Goal: Information Seeking & Learning: Learn about a topic

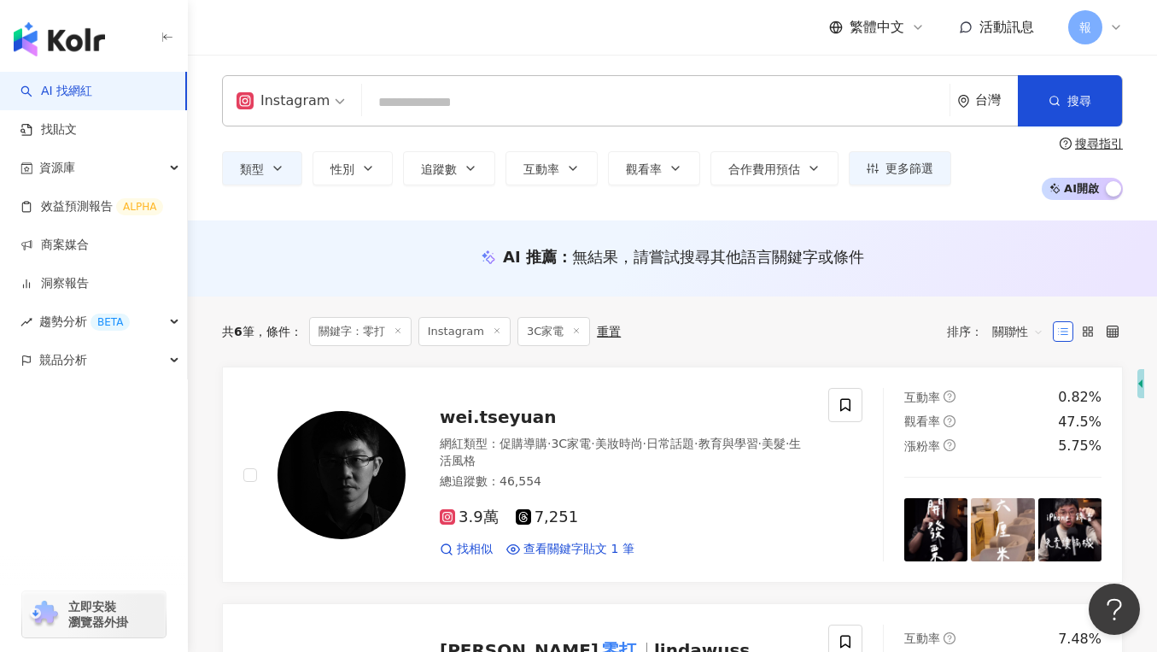
click at [400, 91] on input "search" at bounding box center [656, 102] width 574 height 32
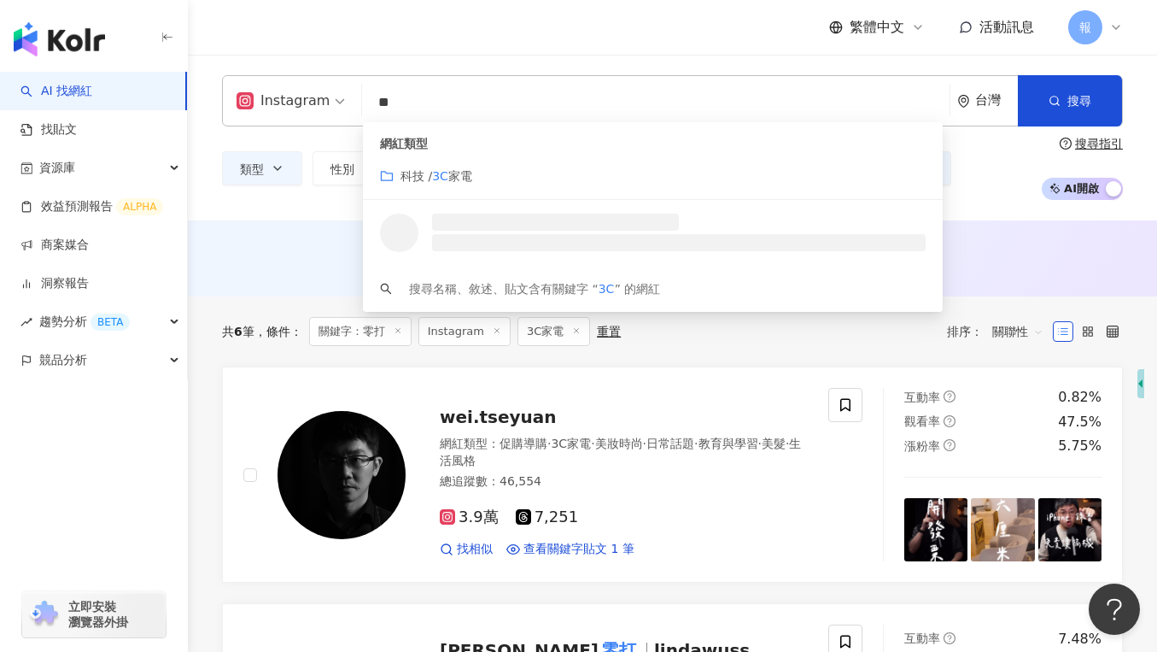
click at [389, 173] on icon "folder" at bounding box center [387, 176] width 14 height 14
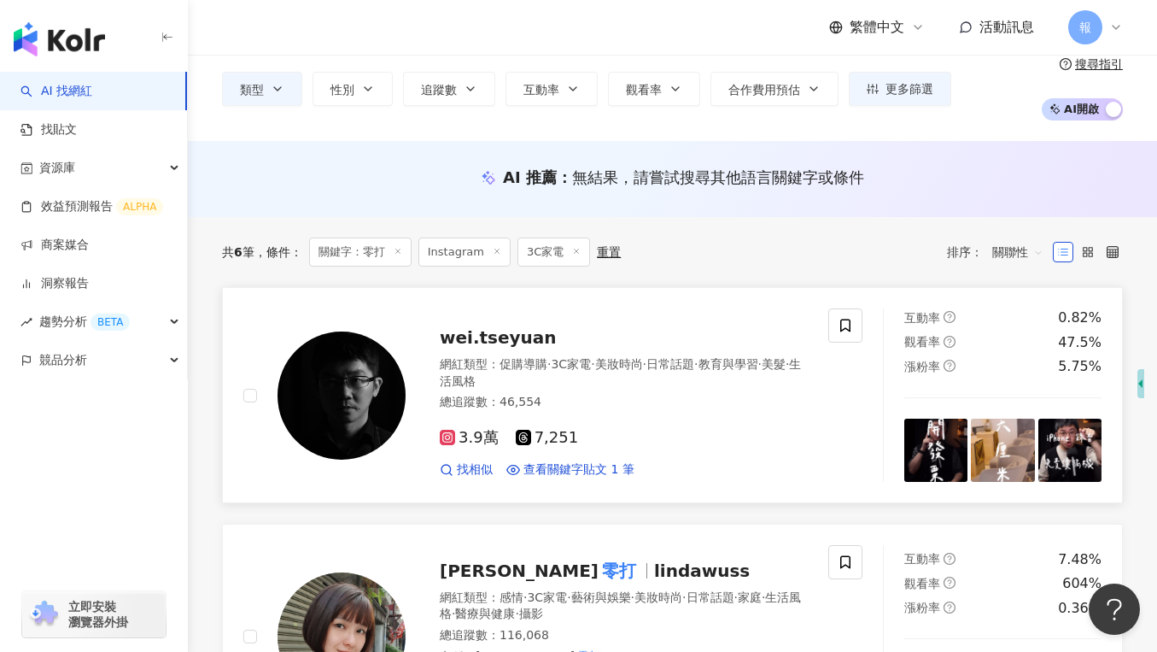
scroll to position [81, 0]
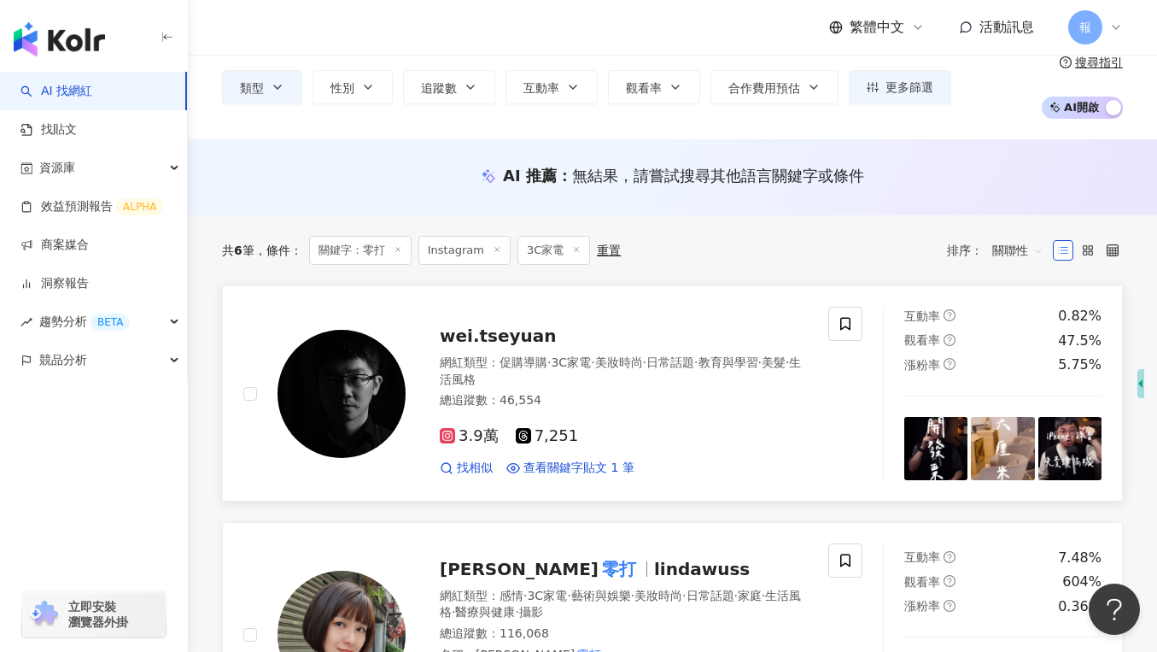
click at [466, 435] on span "3.9萬" at bounding box center [469, 436] width 59 height 18
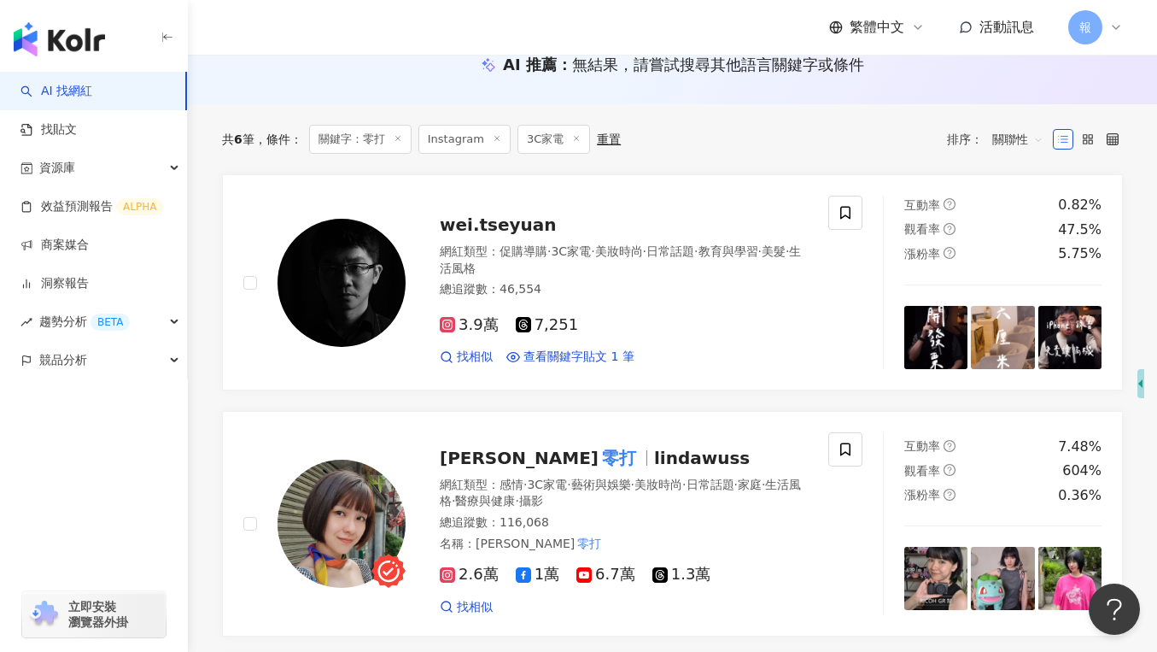
scroll to position [0, 0]
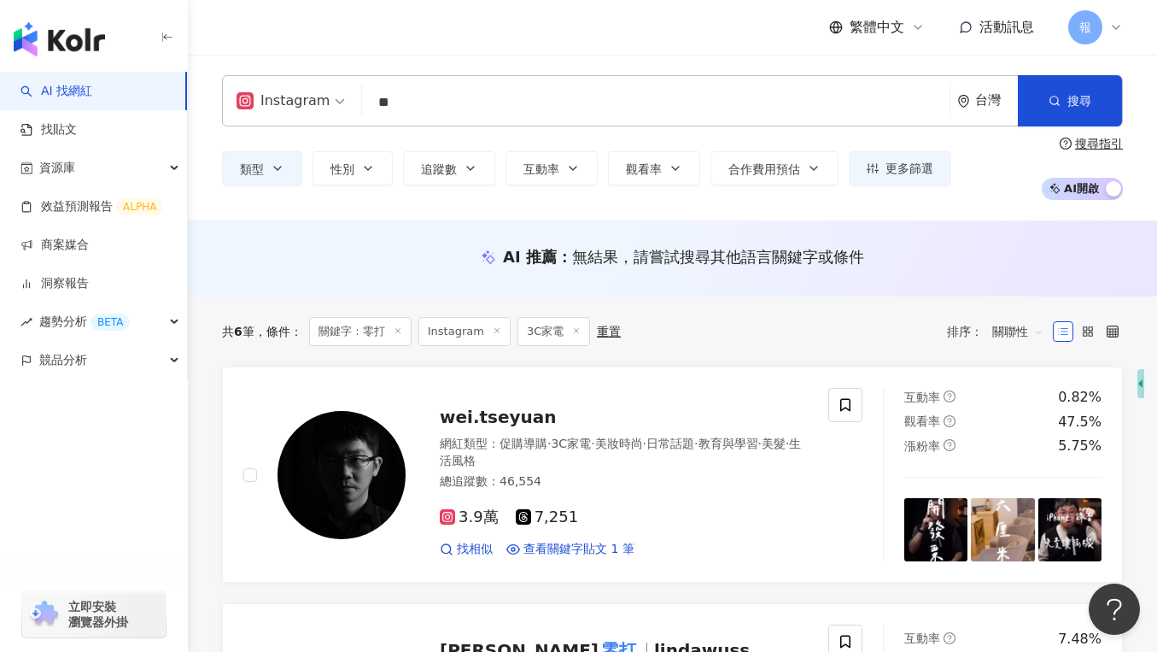
click at [425, 107] on input "**" at bounding box center [656, 102] width 574 height 32
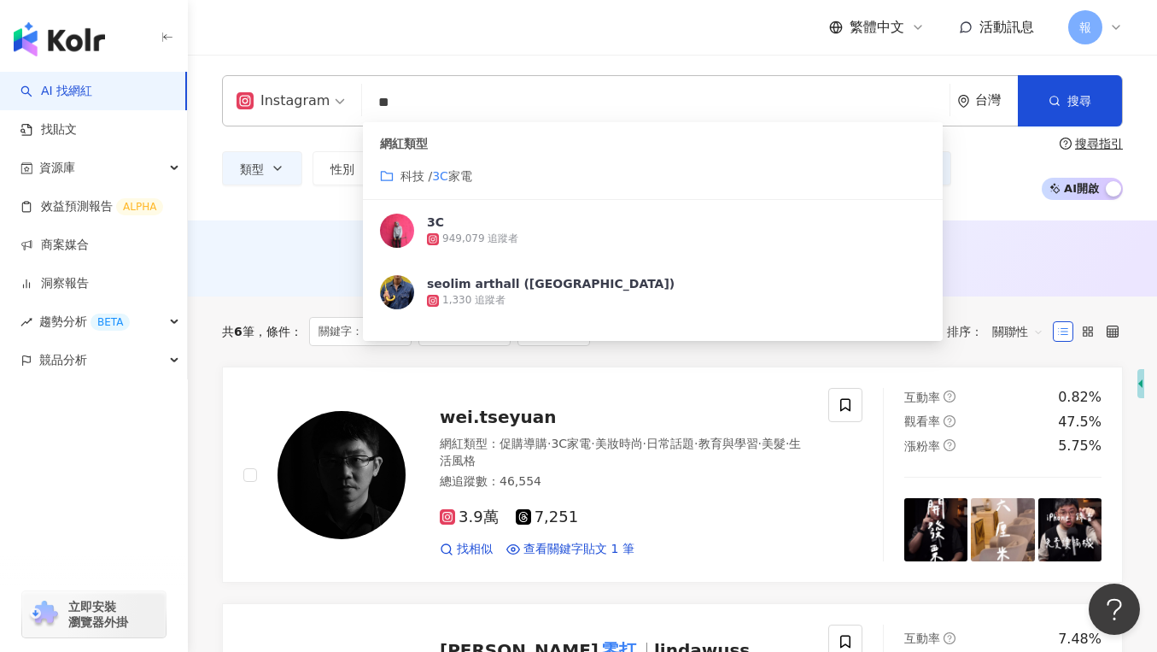
type input "*"
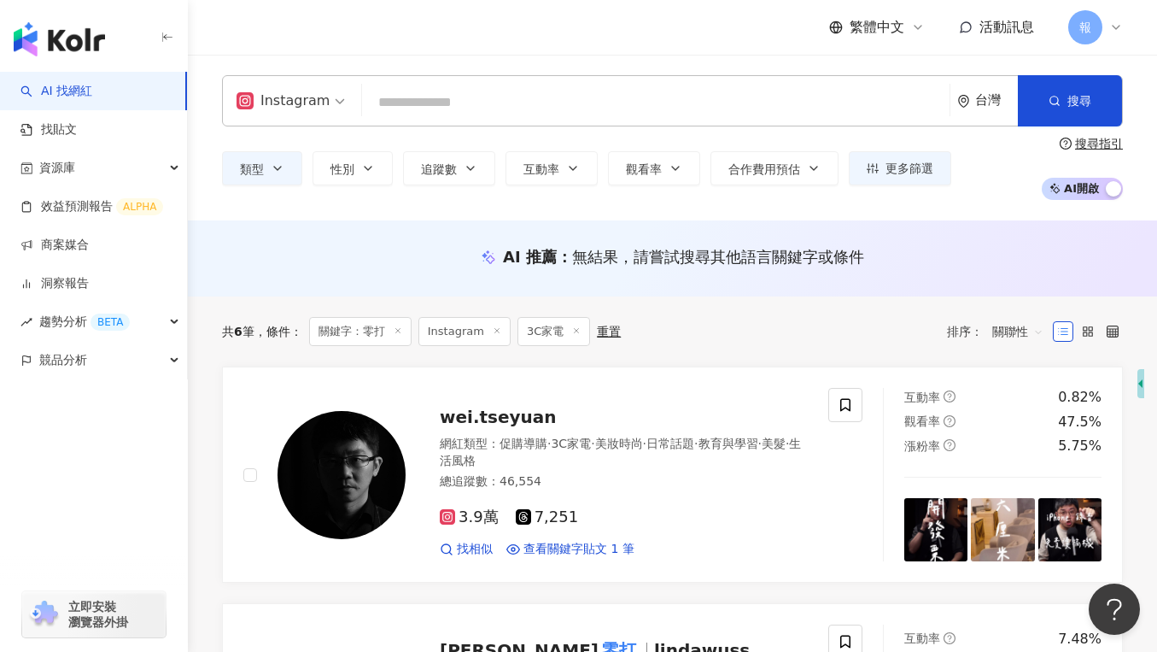
click at [634, 102] on input "search" at bounding box center [656, 102] width 574 height 32
type input "*"
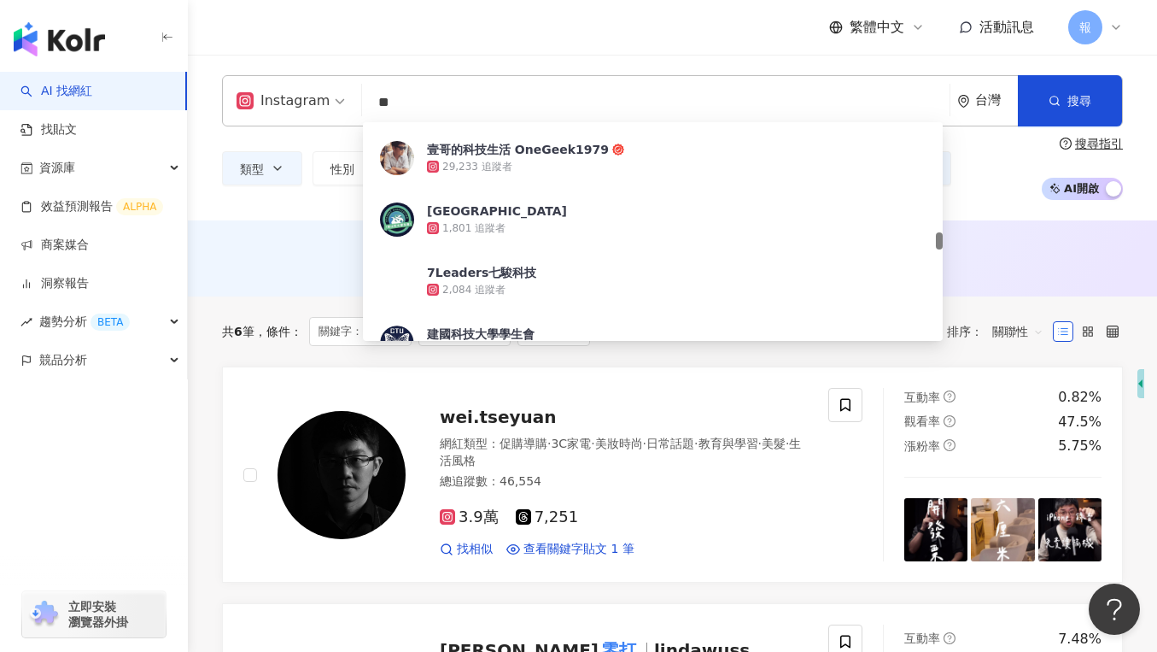
scroll to position [1490, 0]
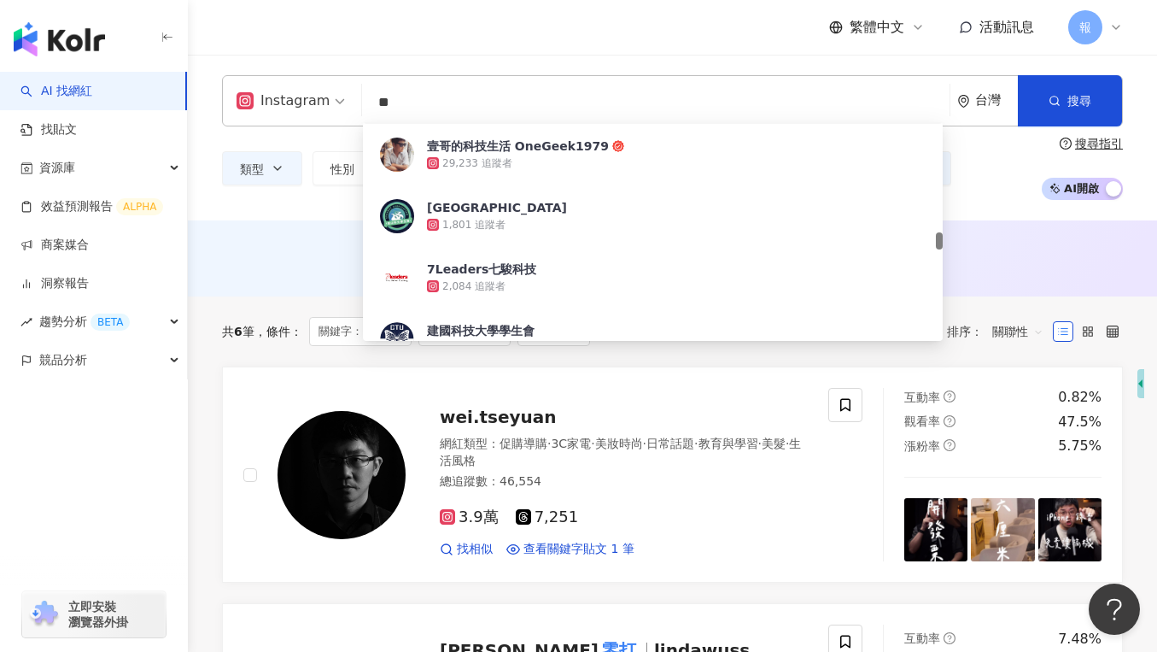
click at [439, 96] on input "**" at bounding box center [656, 102] width 574 height 32
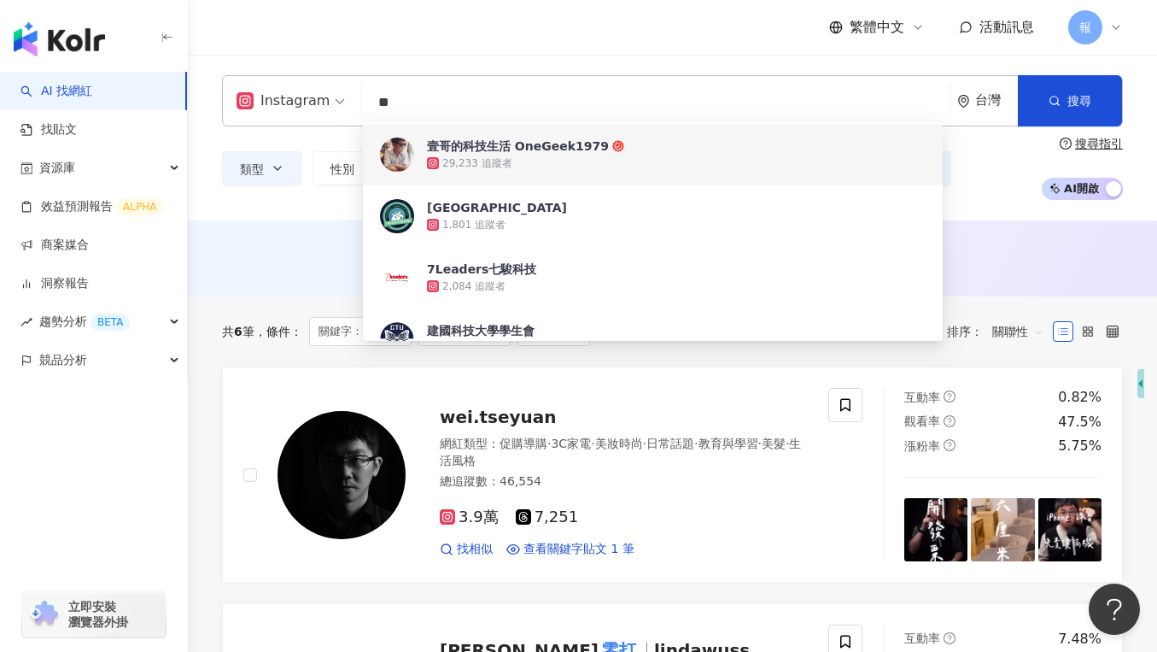
type input "**"
click at [445, 167] on div "29,233 追蹤者" at bounding box center [477, 163] width 70 height 15
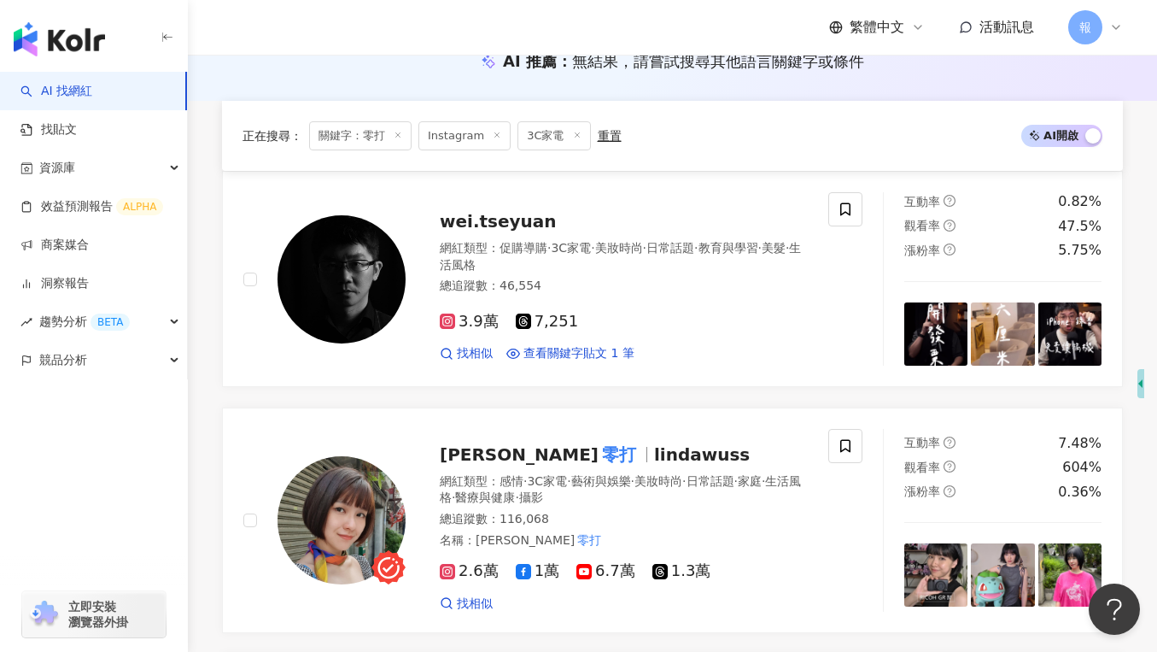
scroll to position [0, 0]
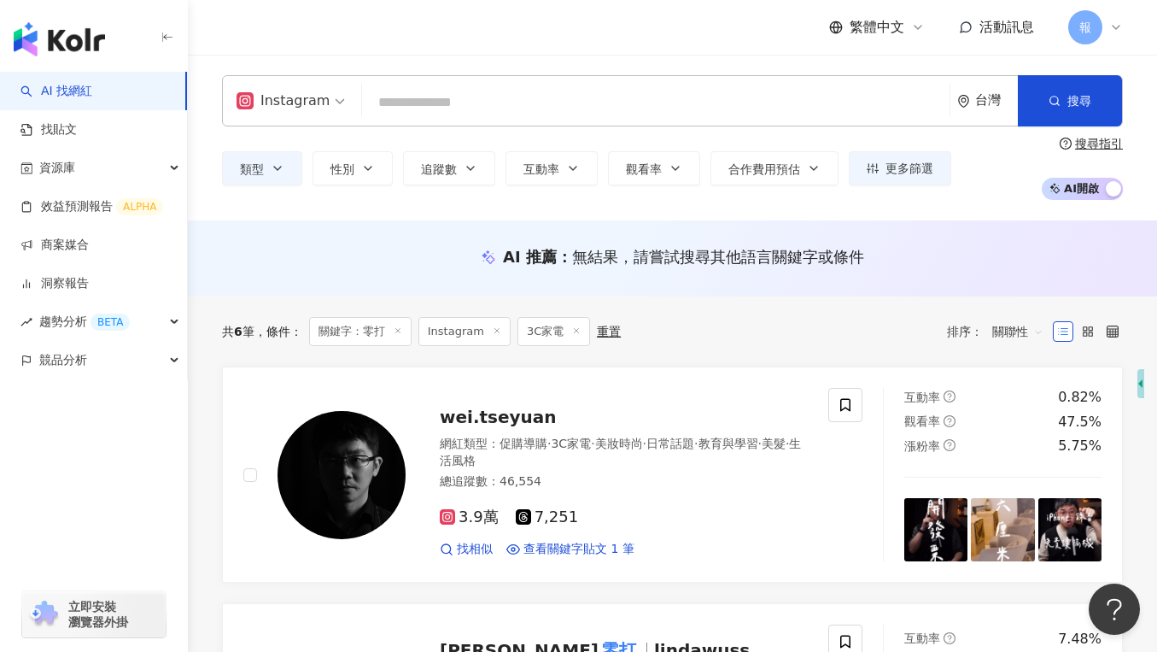
click at [404, 99] on input "search" at bounding box center [656, 102] width 574 height 32
click at [334, 102] on span "Instagram" at bounding box center [291, 100] width 108 height 27
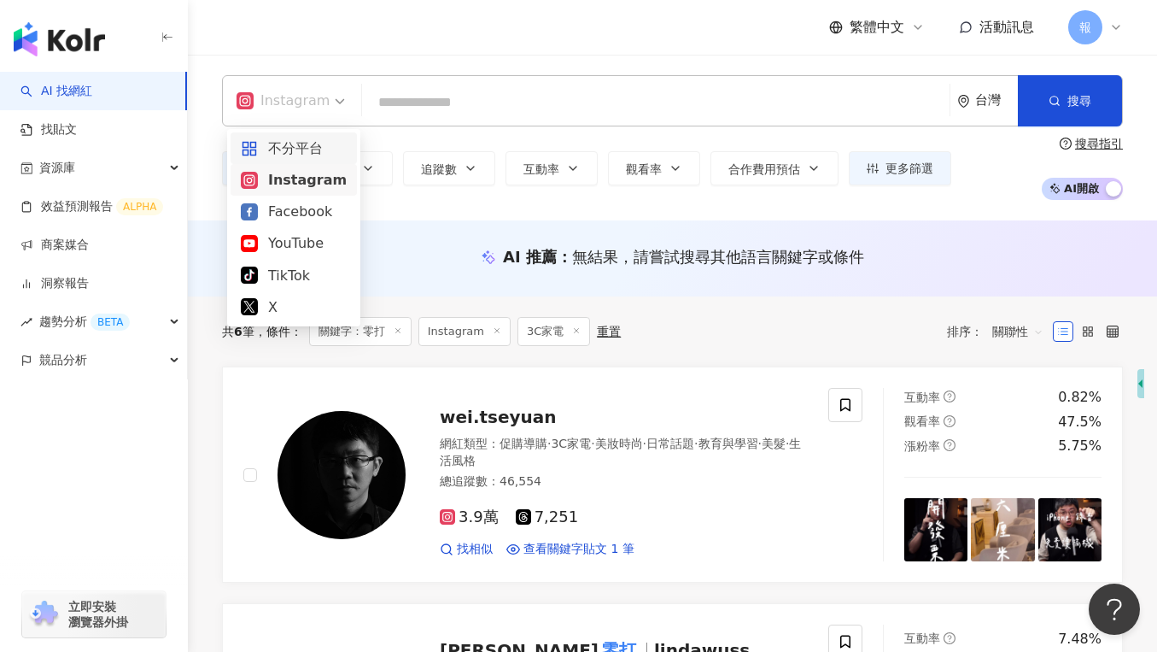
click at [299, 144] on div "不分平台" at bounding box center [294, 147] width 106 height 21
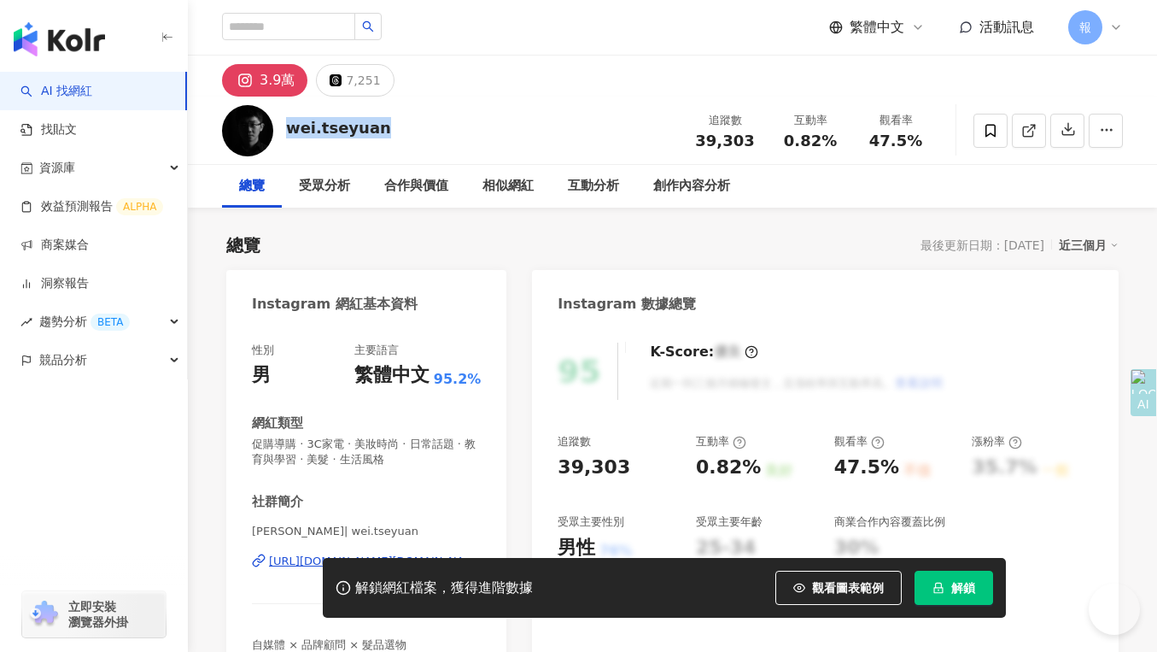
click at [402, 141] on div "wei.tseyuan 追蹤數 39,303 互動率 0.82% 觀看率 47.5%" at bounding box center [672, 129] width 969 height 67
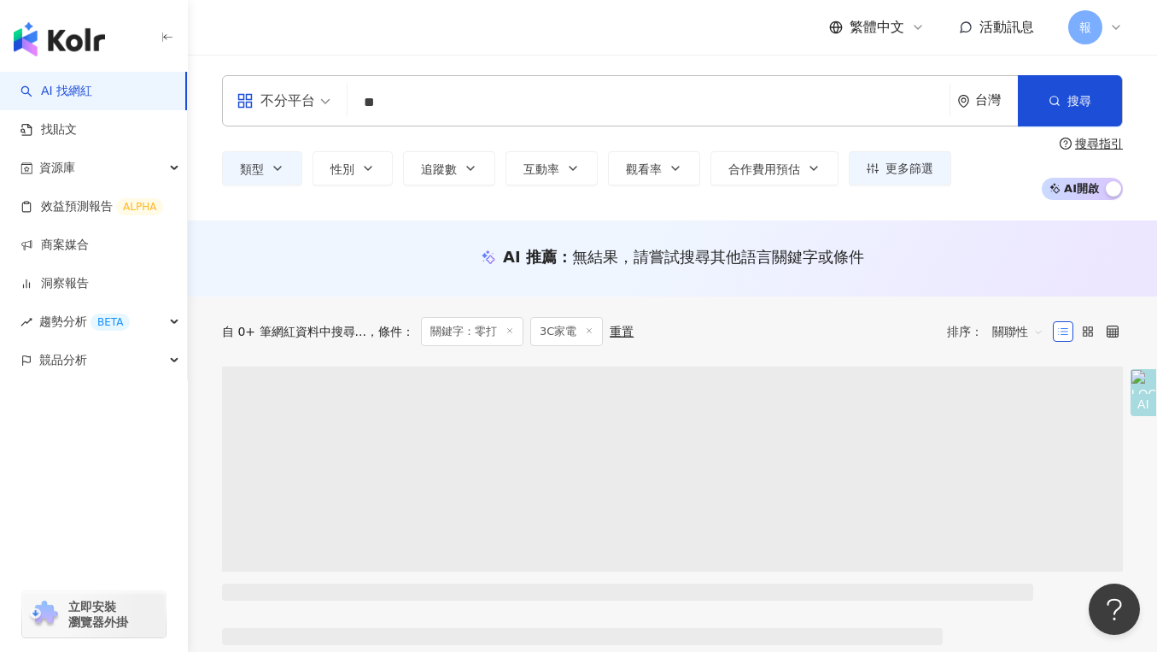
type input "*"
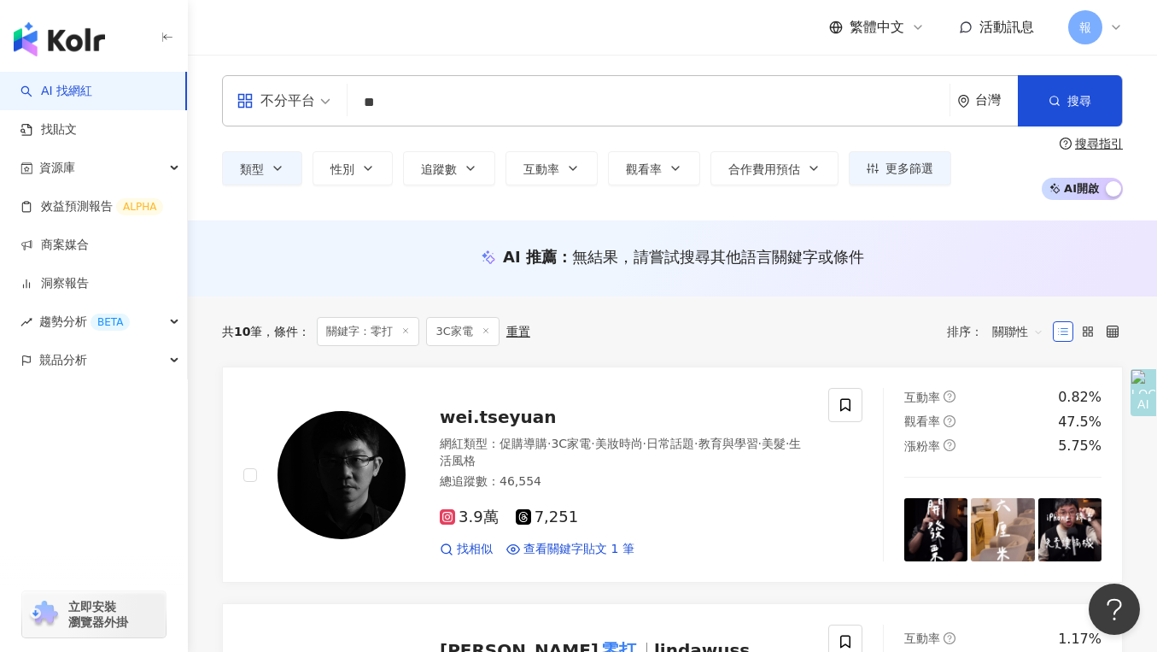
type input "**"
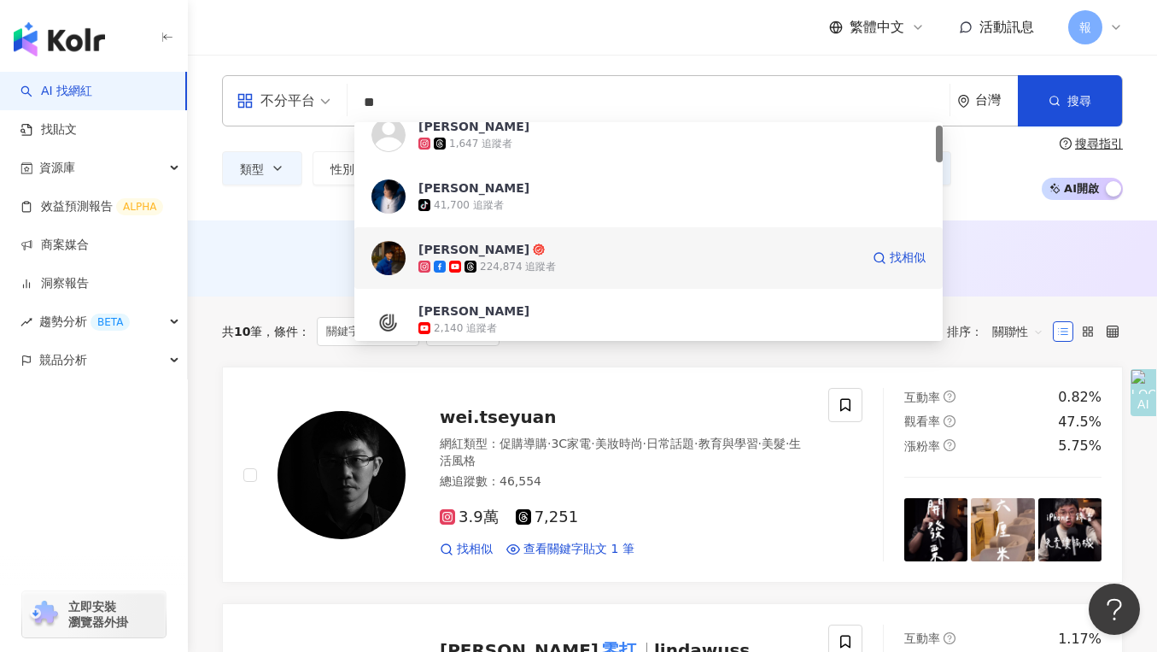
scroll to position [20, 0]
click at [389, 254] on img at bounding box center [388, 255] width 34 height 34
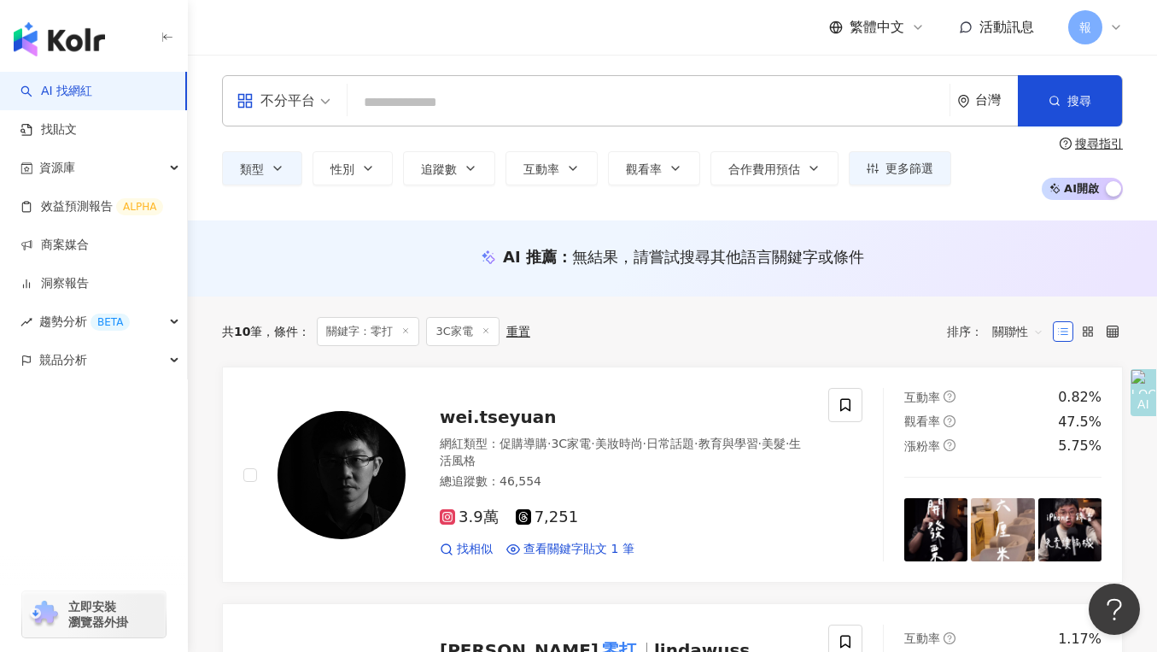
click at [412, 107] on input "search" at bounding box center [648, 102] width 588 height 32
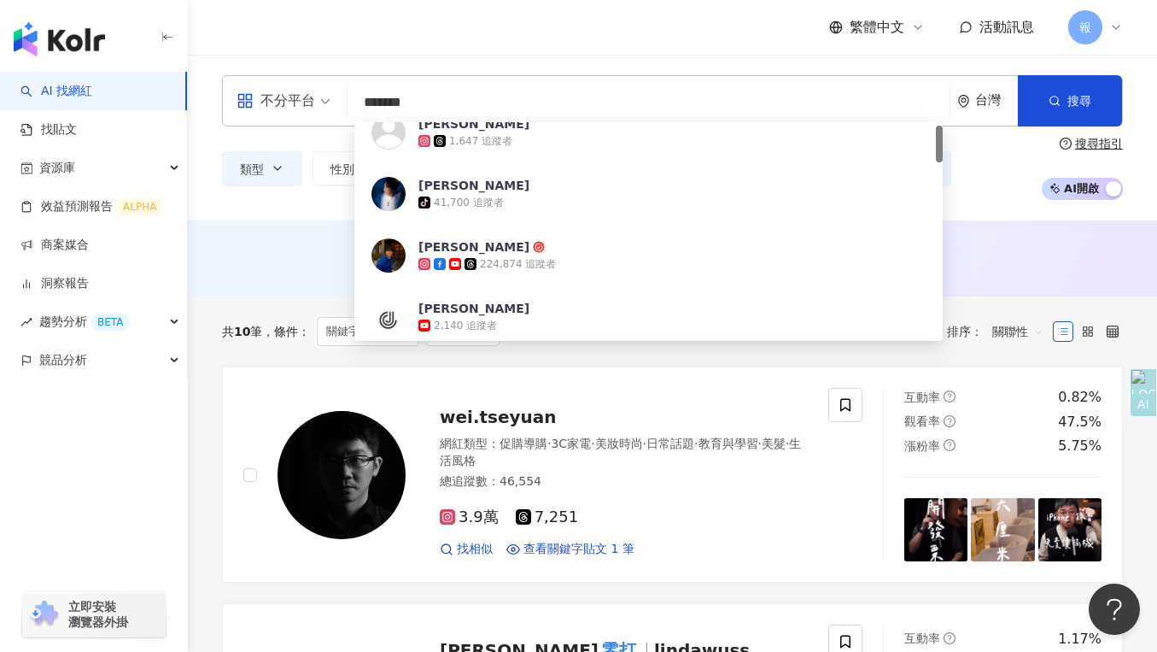
scroll to position [0, 0]
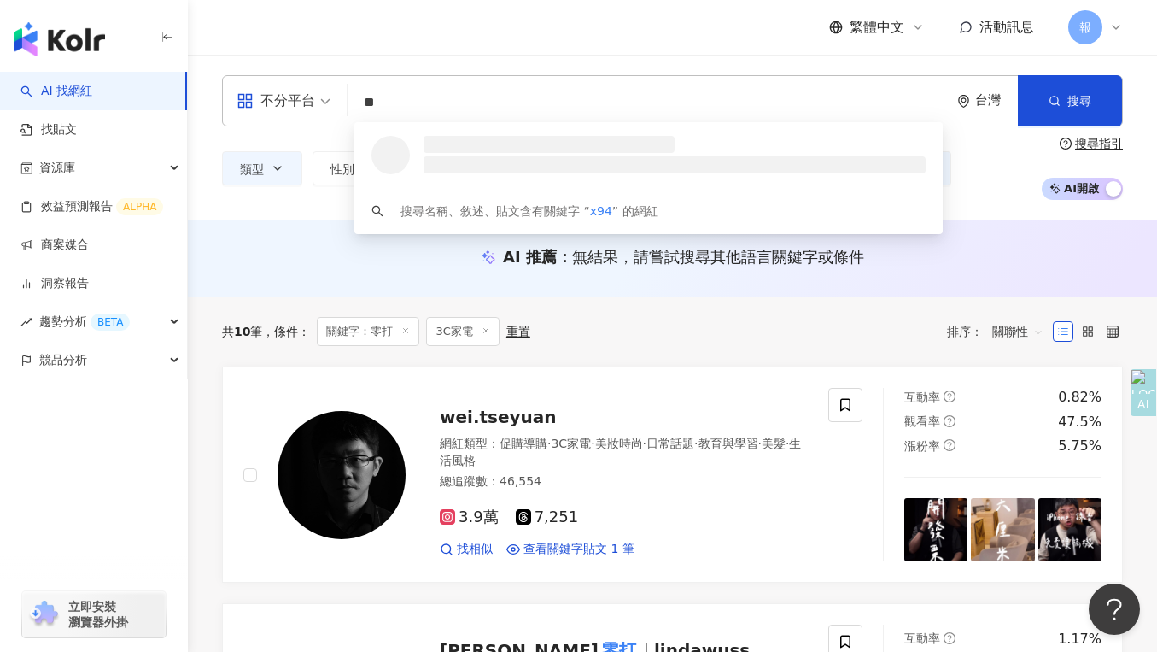
type input "*"
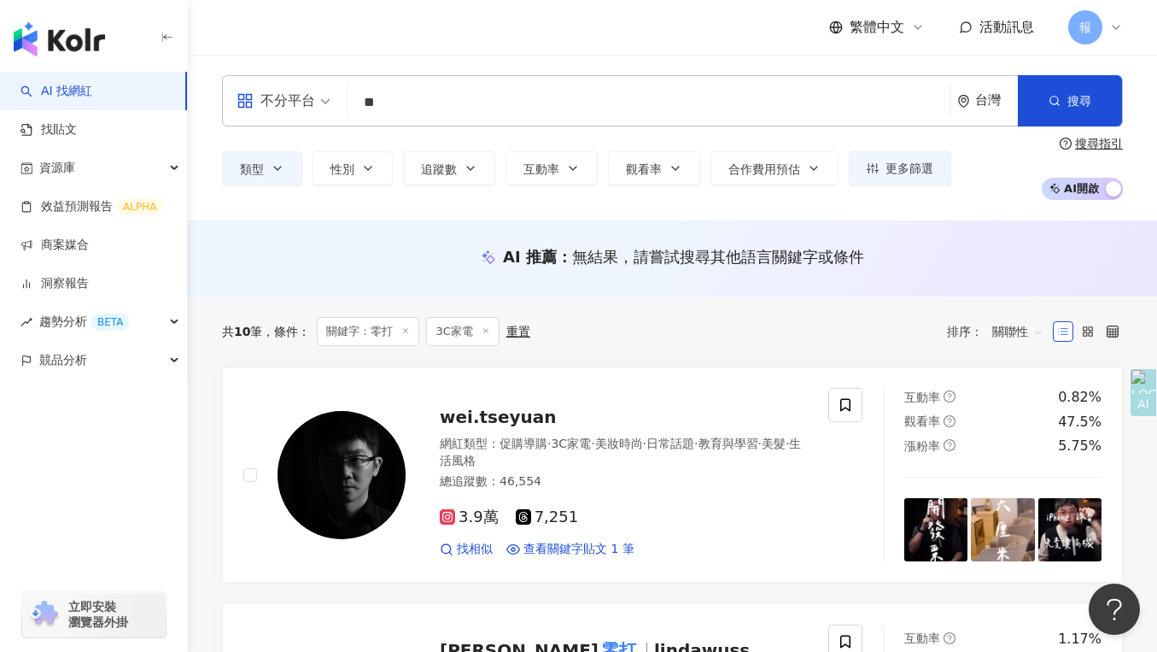
type input "*"
type input "**"
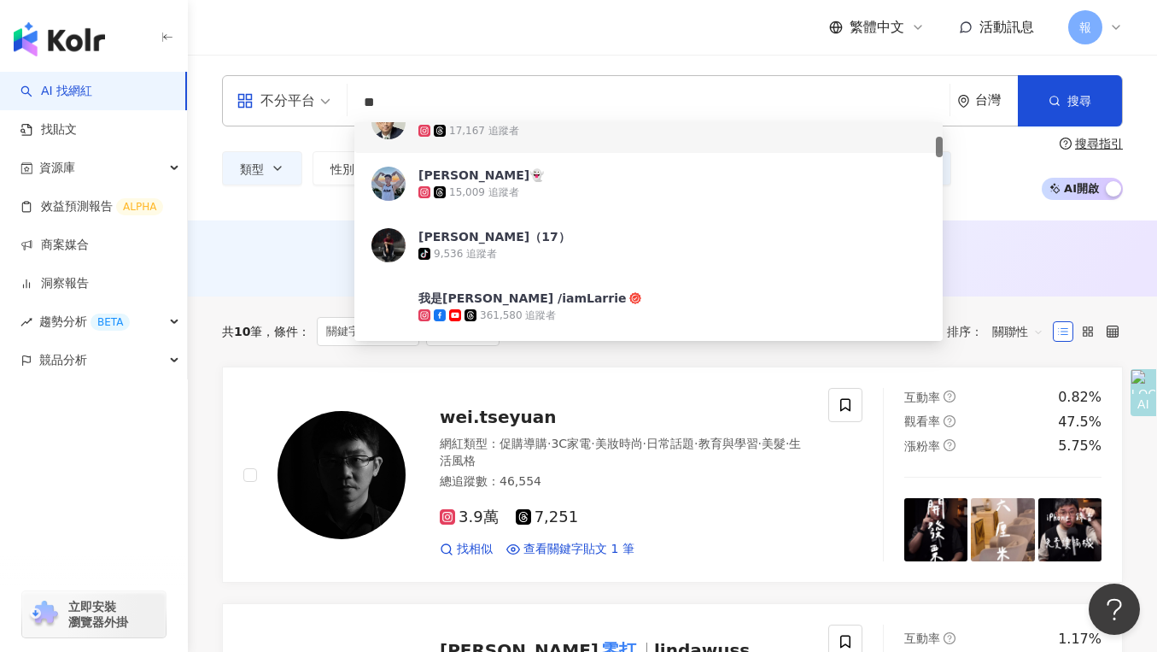
scroll to position [170, 0]
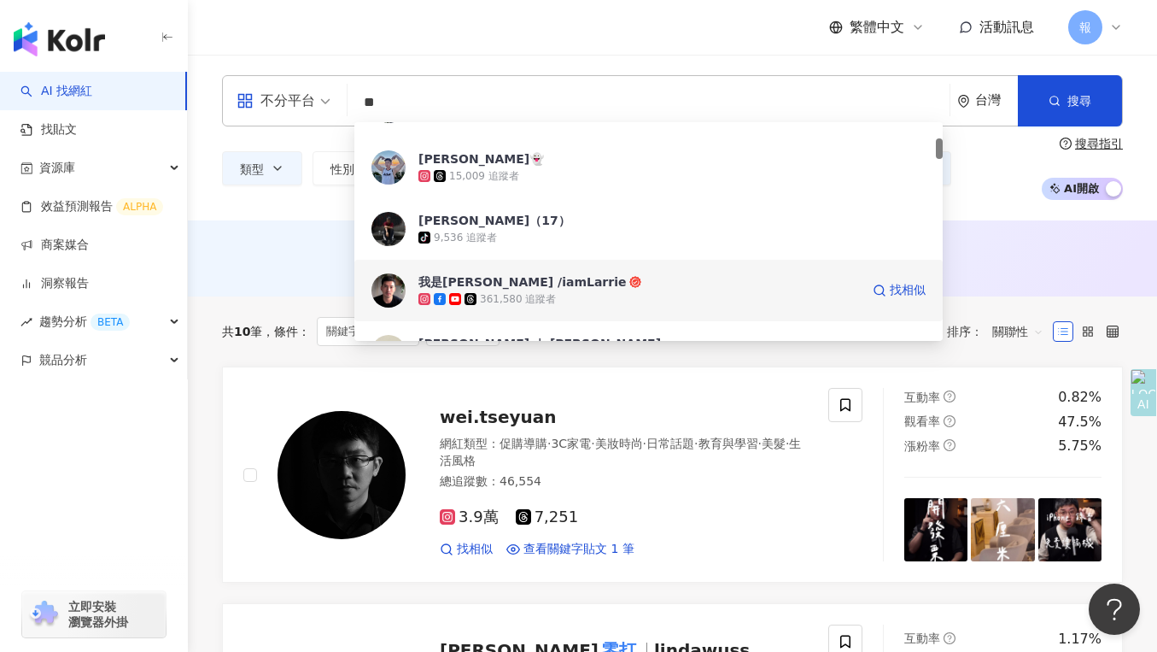
click at [450, 280] on div "我是賴瑞 /iamLarrie" at bounding box center [522, 281] width 208 height 17
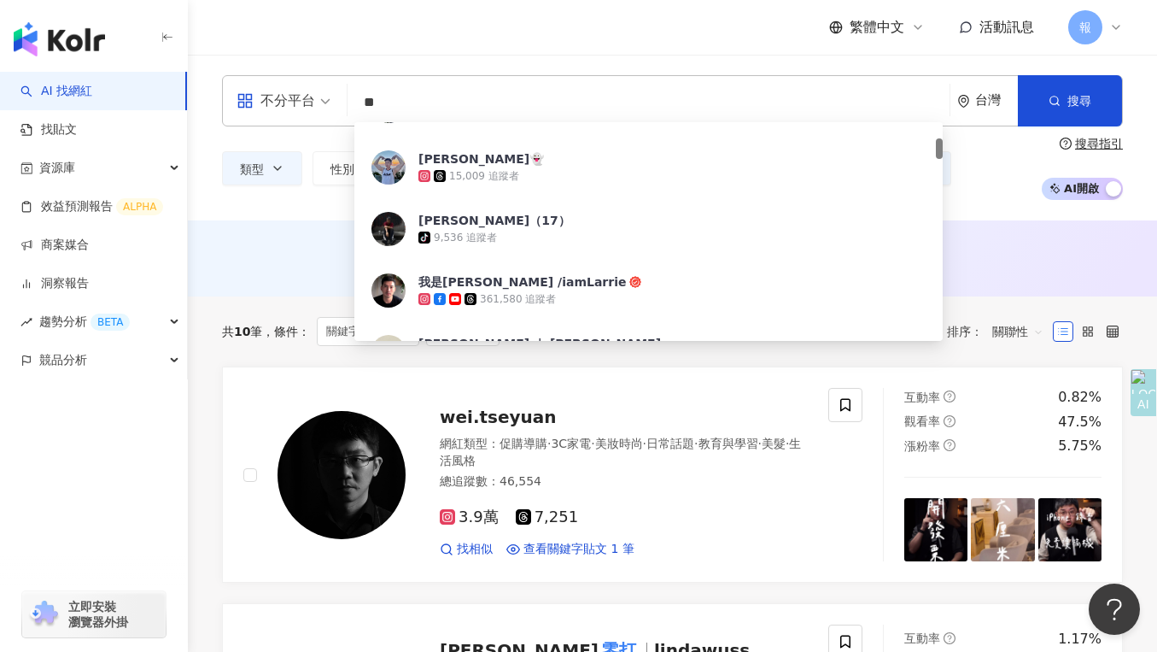
type input "*"
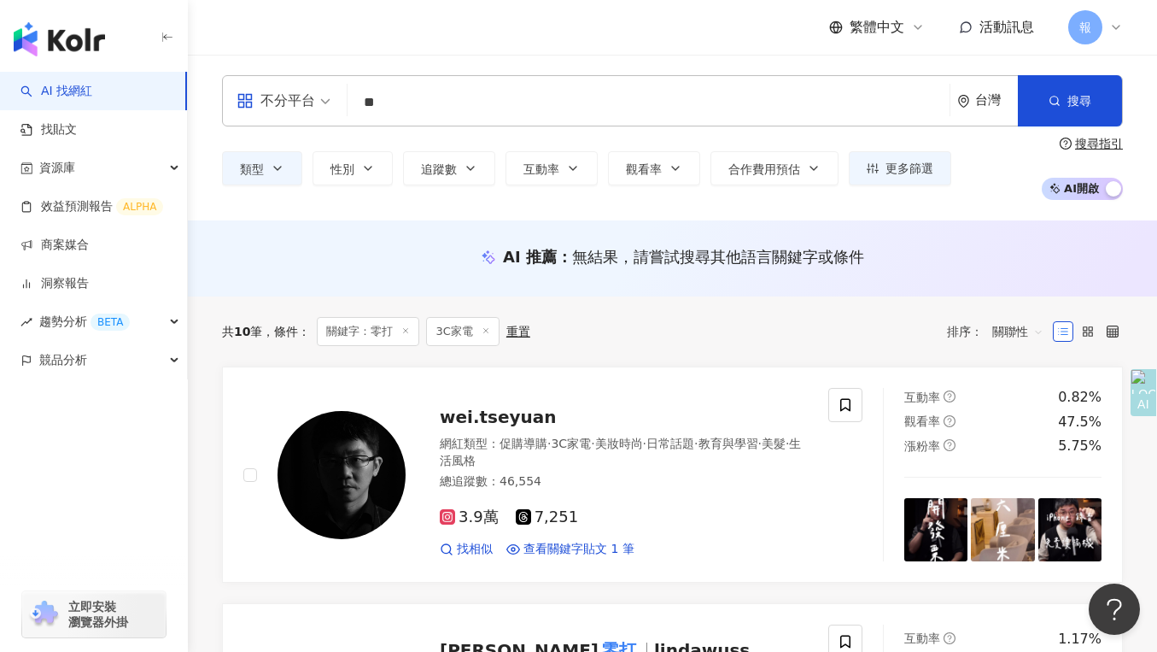
type input "*"
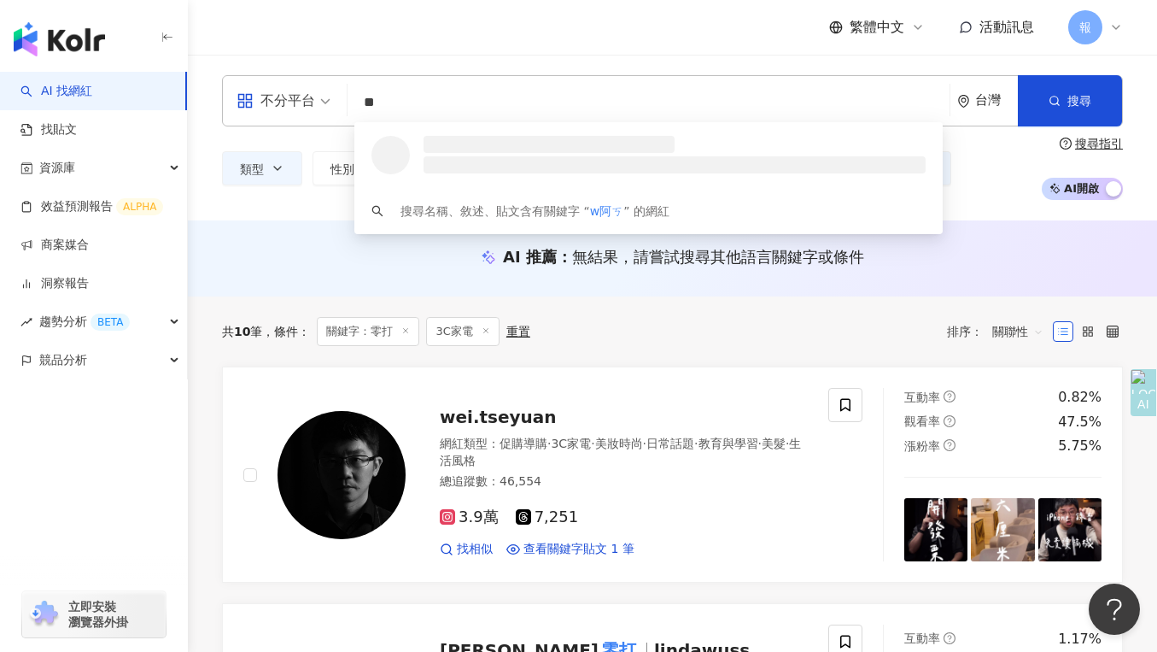
type input "*"
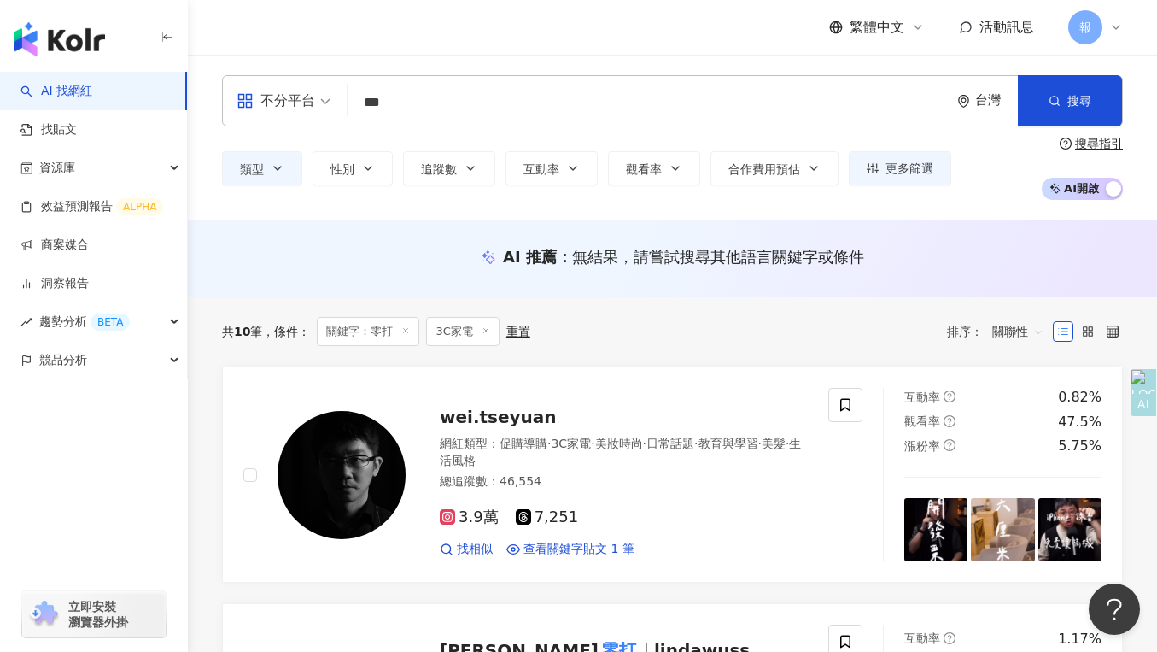
type input "**"
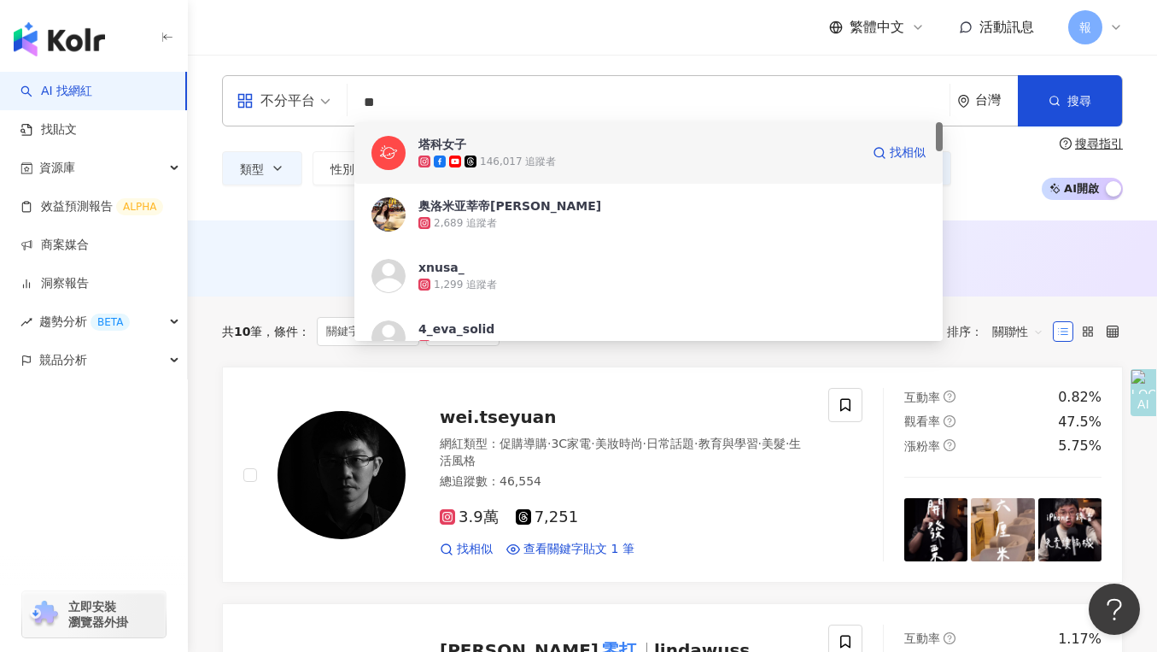
click at [385, 155] on img at bounding box center [388, 153] width 34 height 34
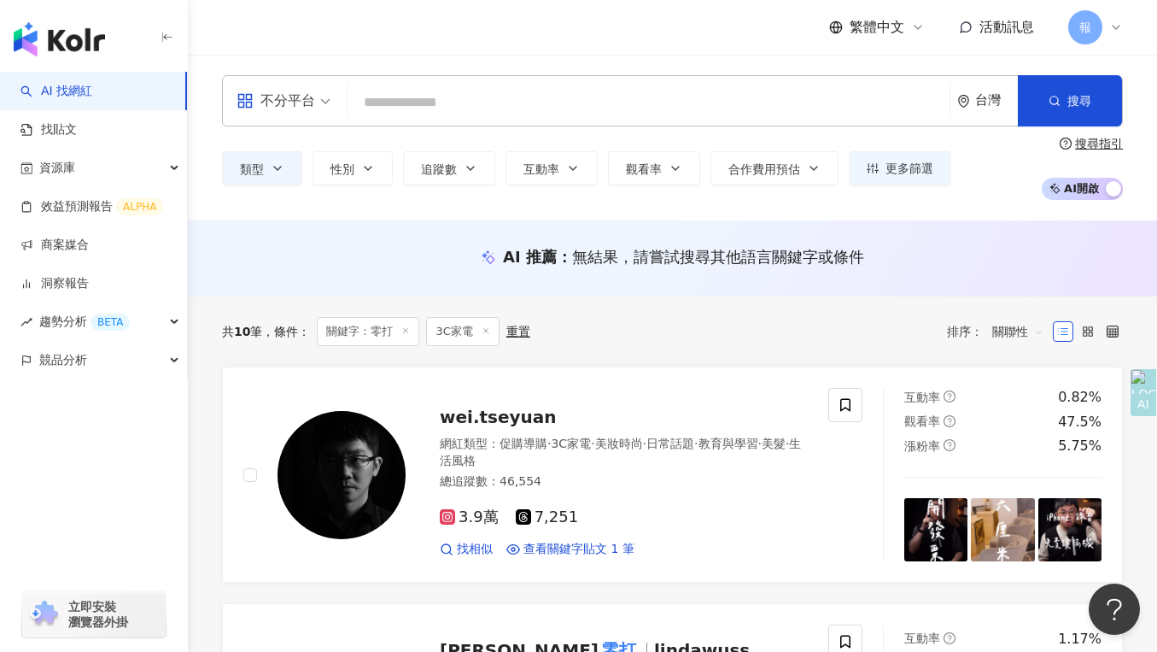
click at [380, 99] on input "search" at bounding box center [648, 102] width 588 height 32
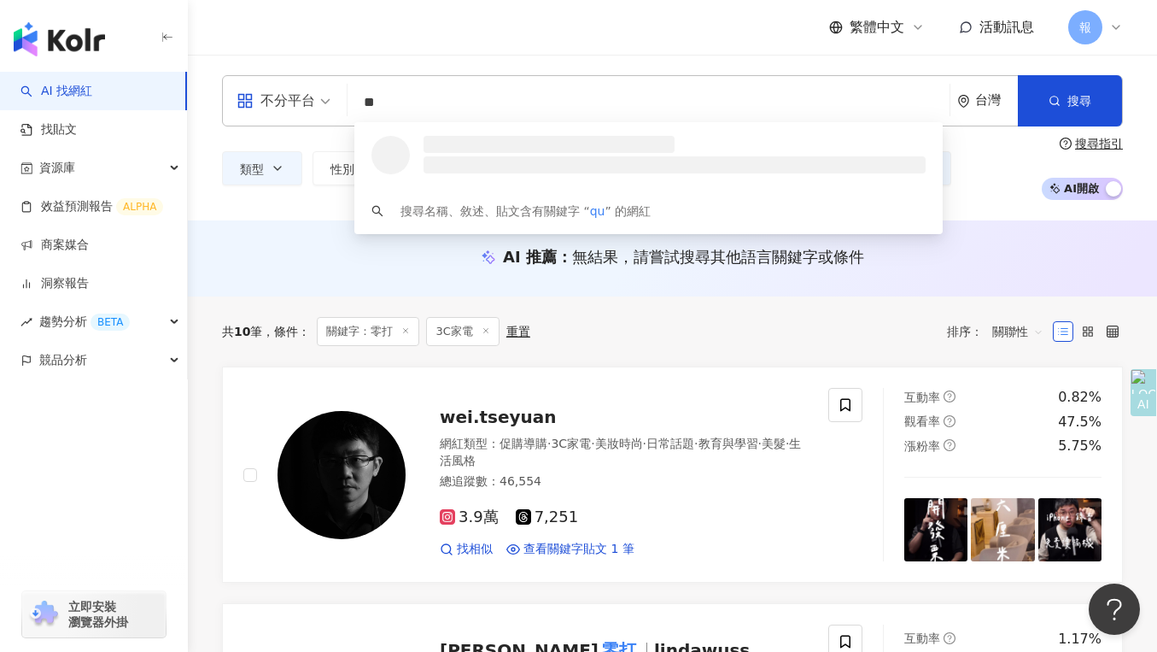
type input "*"
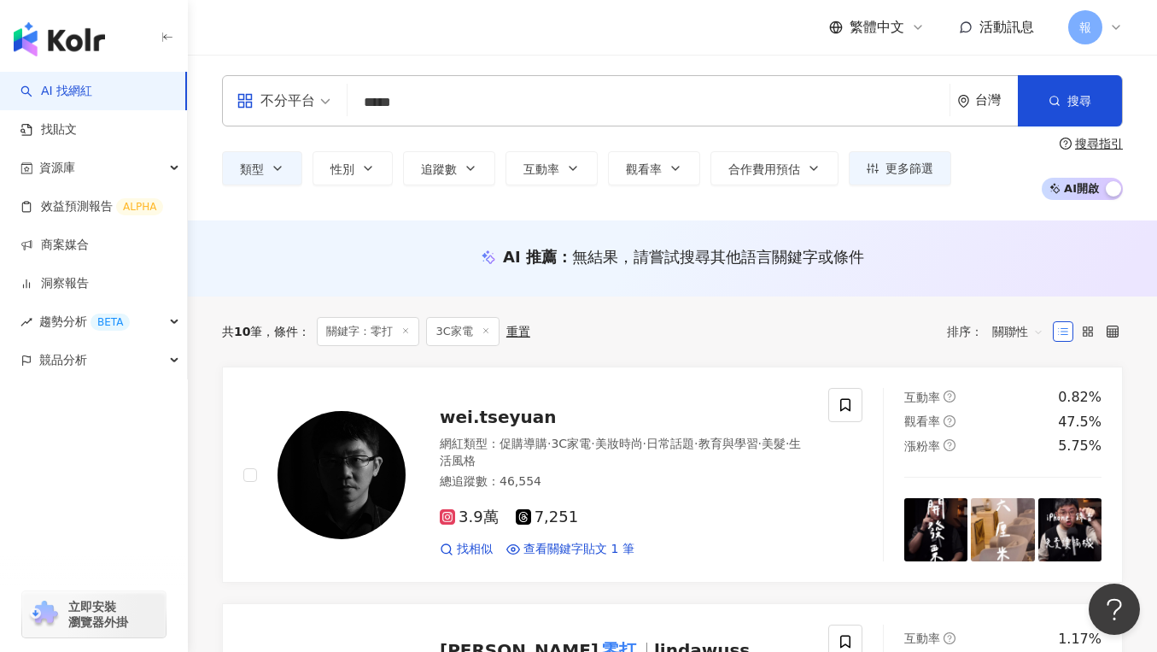
type input "***"
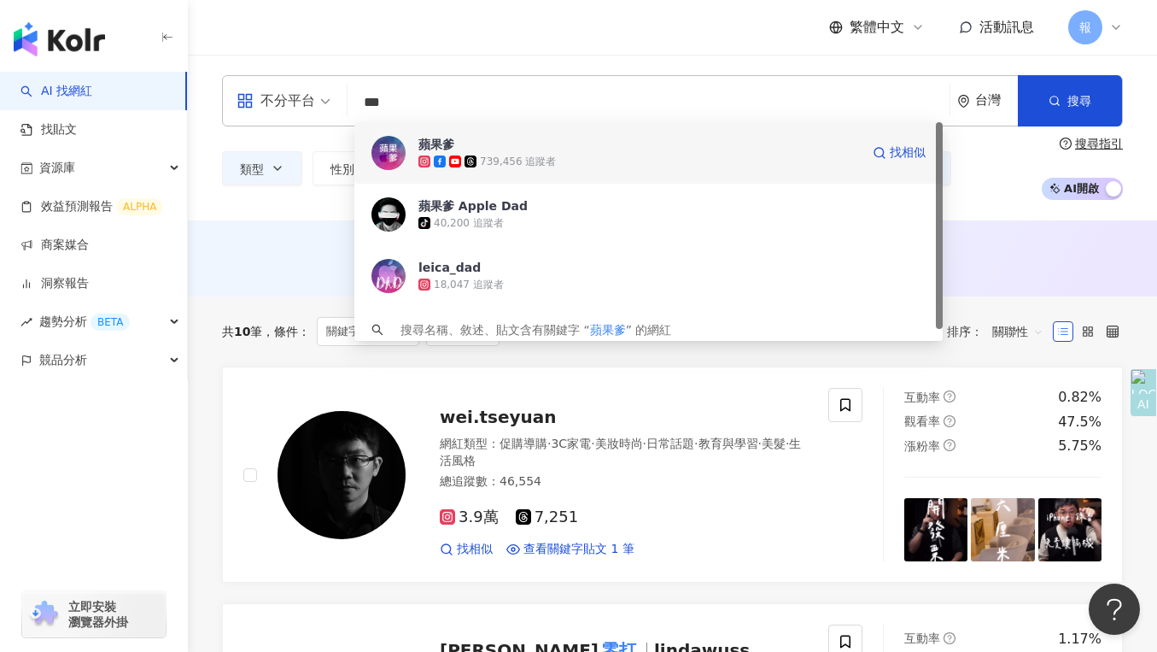
click at [392, 155] on img at bounding box center [388, 153] width 34 height 34
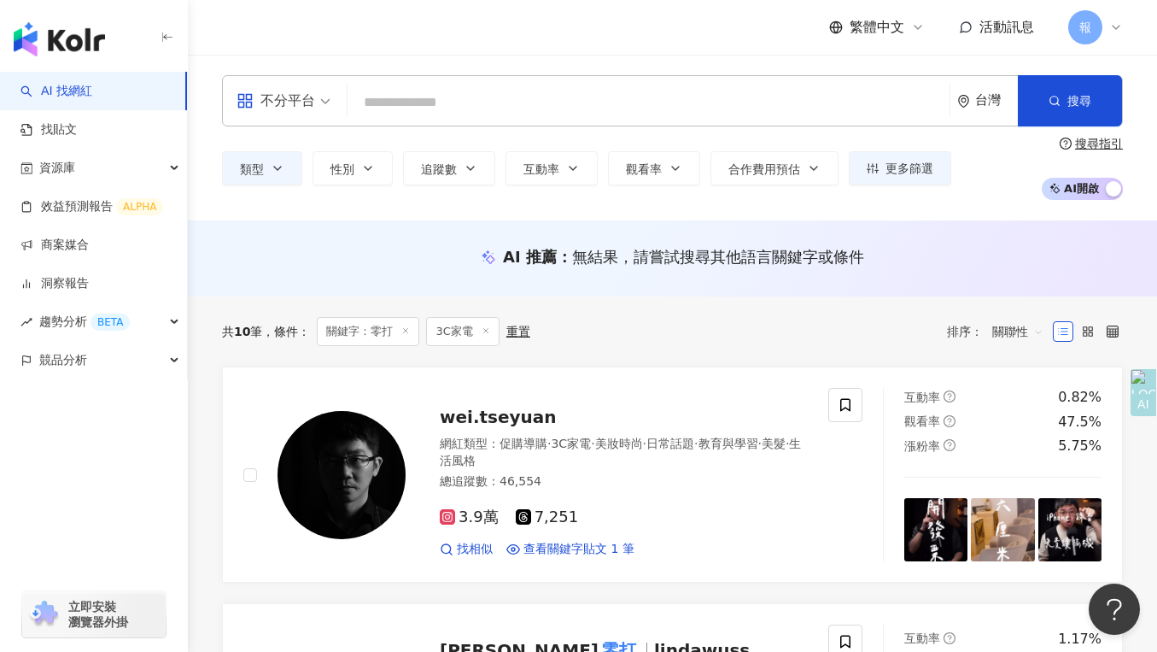
click at [383, 108] on input "search" at bounding box center [648, 102] width 588 height 32
type input "*"
type input "**"
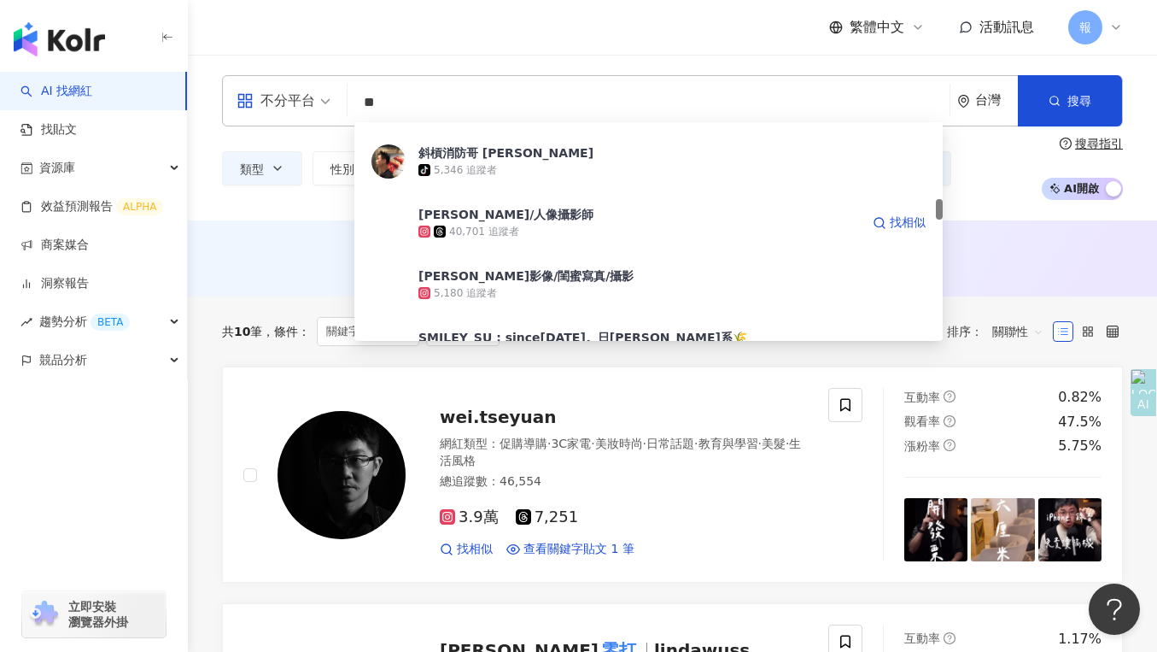
scroll to position [791, 0]
click at [487, 219] on div "[PERSON_NAME]/人像攝影師" at bounding box center [505, 214] width 175 height 17
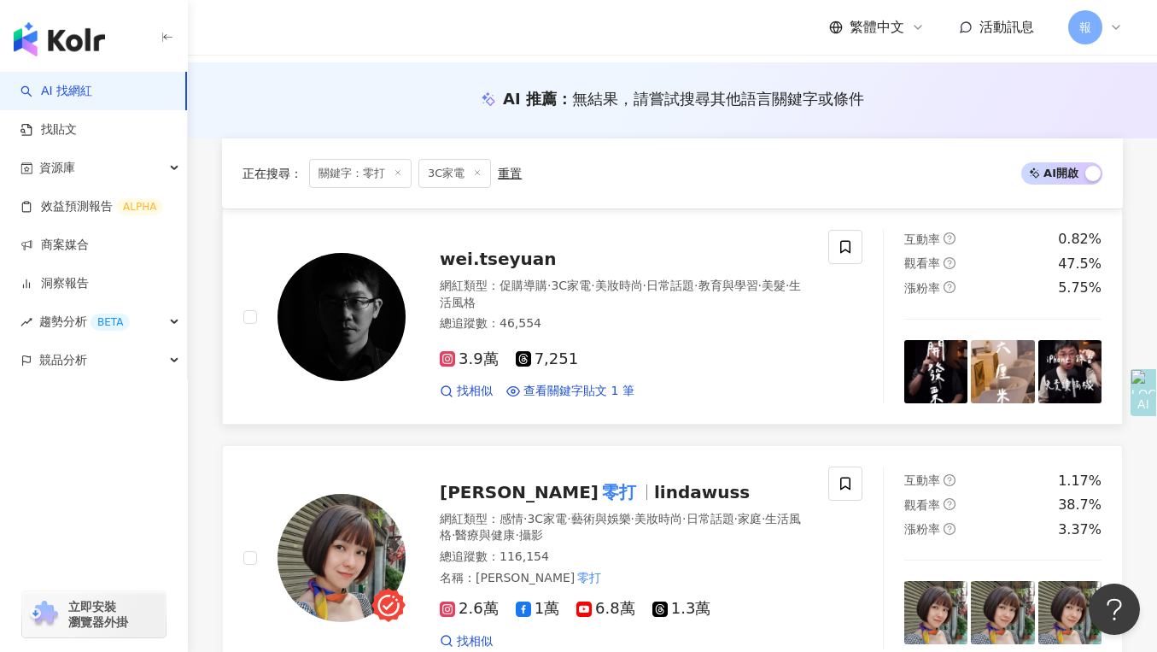
scroll to position [0, 0]
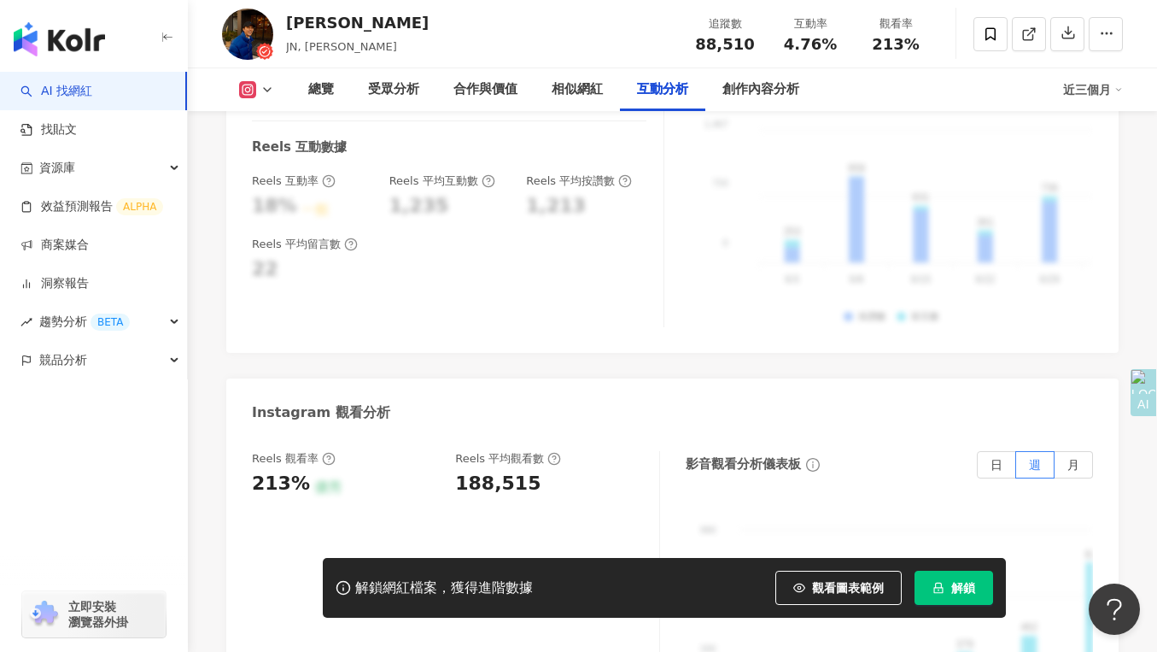
scroll to position [3701, 0]
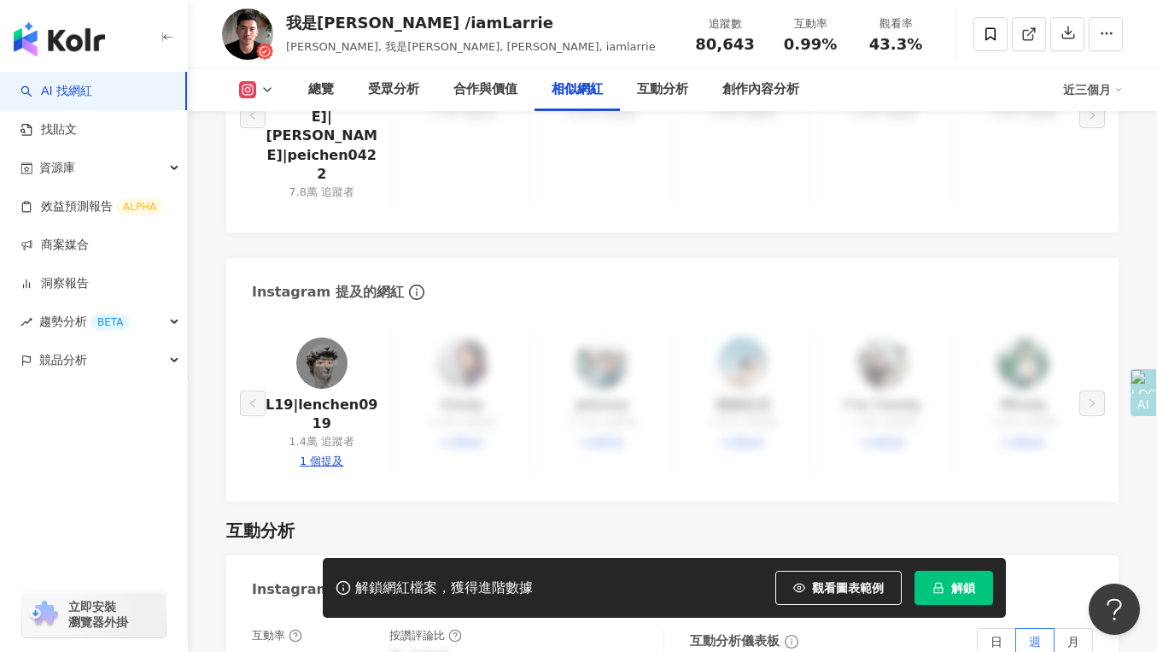
scroll to position [2991, 0]
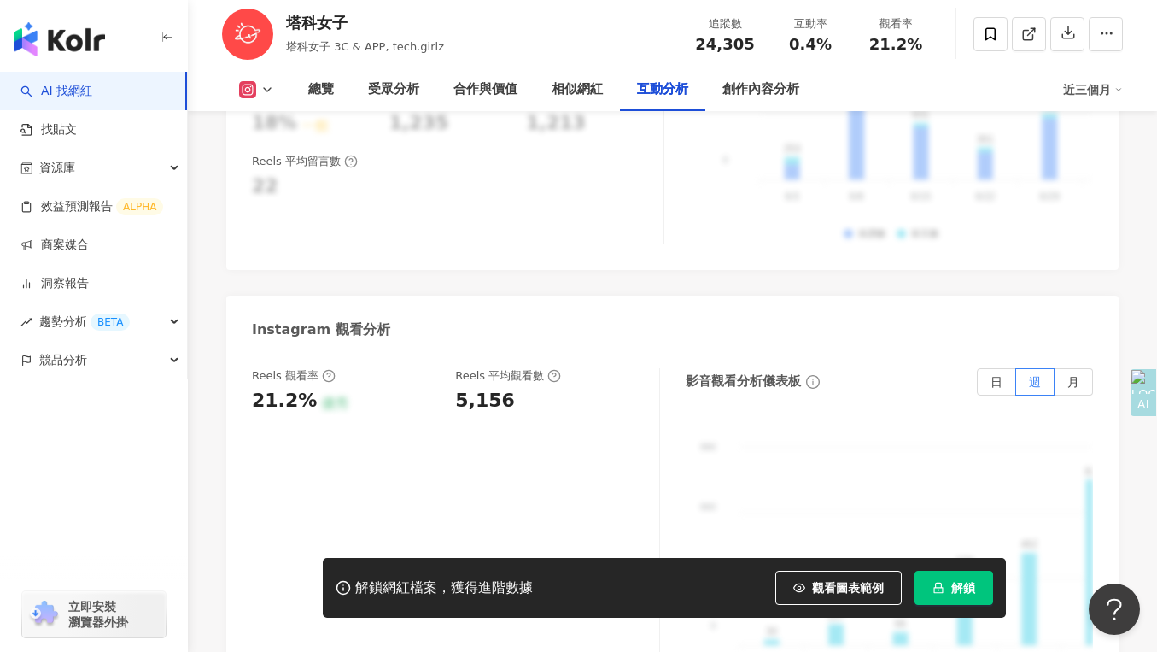
scroll to position [3839, 0]
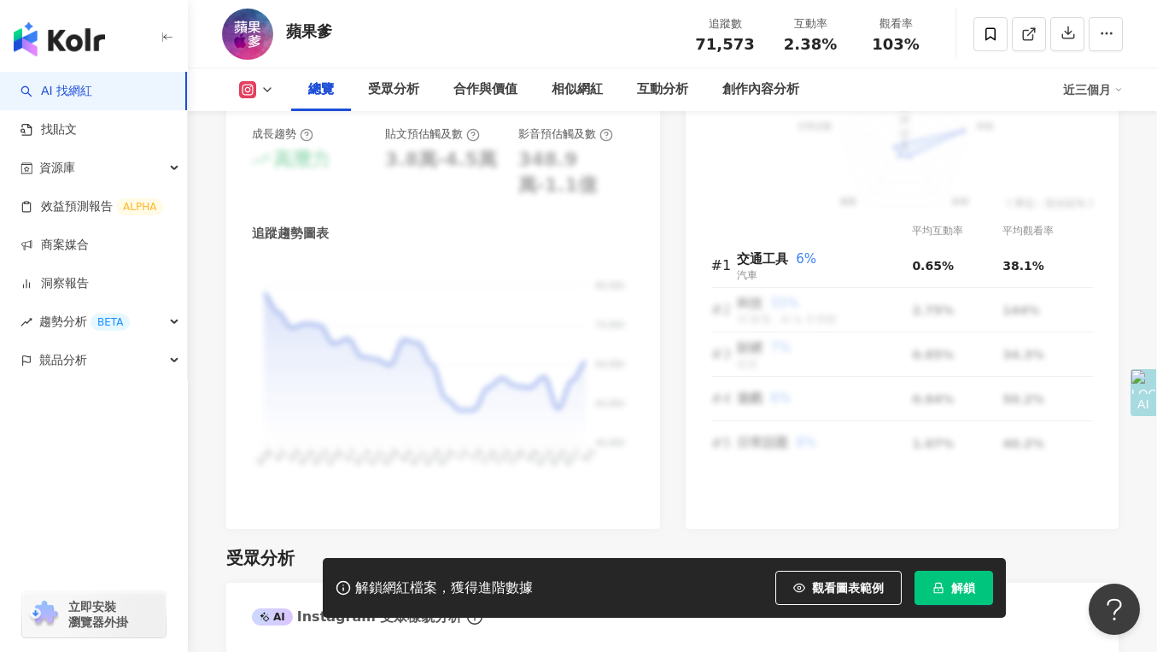
scroll to position [1068, 0]
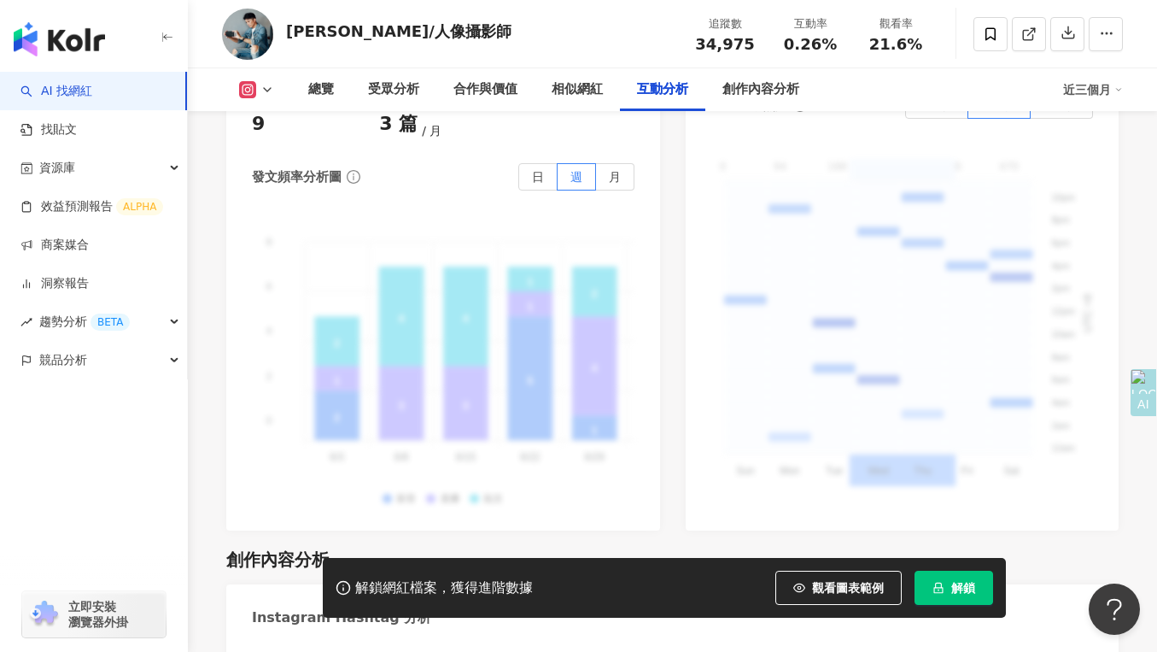
scroll to position [4400, 0]
